Goal: Find specific page/section: Find specific page/section

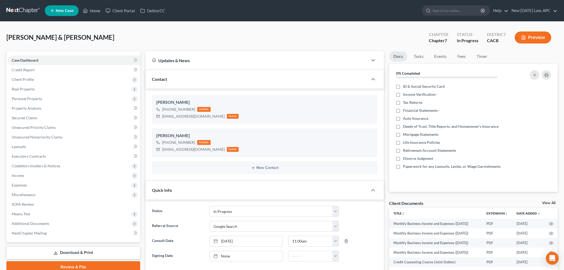
select select "5"
select select "4"
drag, startPoint x: 96, startPoint y: 13, endPoint x: 136, endPoint y: 31, distance: 44.1
click at [96, 13] on link "Home" at bounding box center [91, 11] width 23 height 10
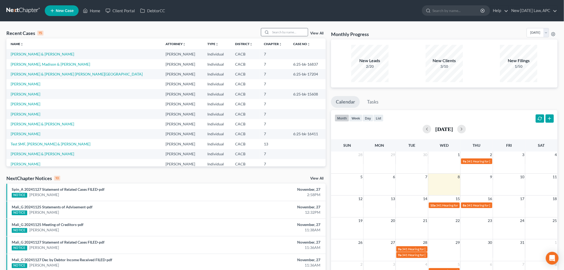
click at [270, 30] on div at bounding box center [266, 32] width 10 height 8
click at [277, 32] on input "search" at bounding box center [288, 32] width 37 height 8
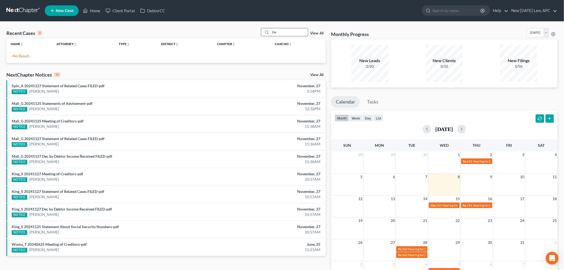
type input "D"
